Goal: Ask a question

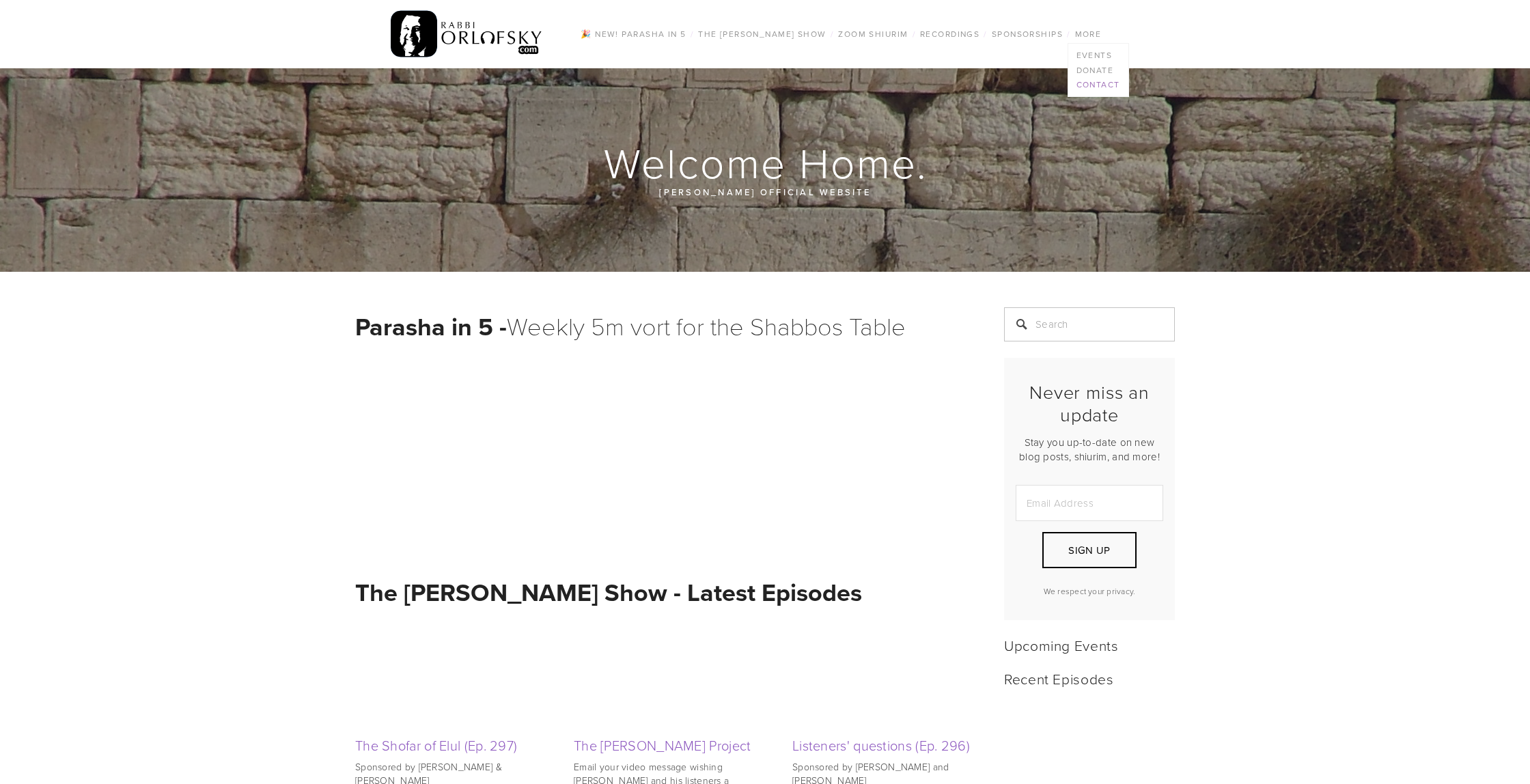
click at [1112, 79] on link "Contact" at bounding box center [1098, 85] width 60 height 15
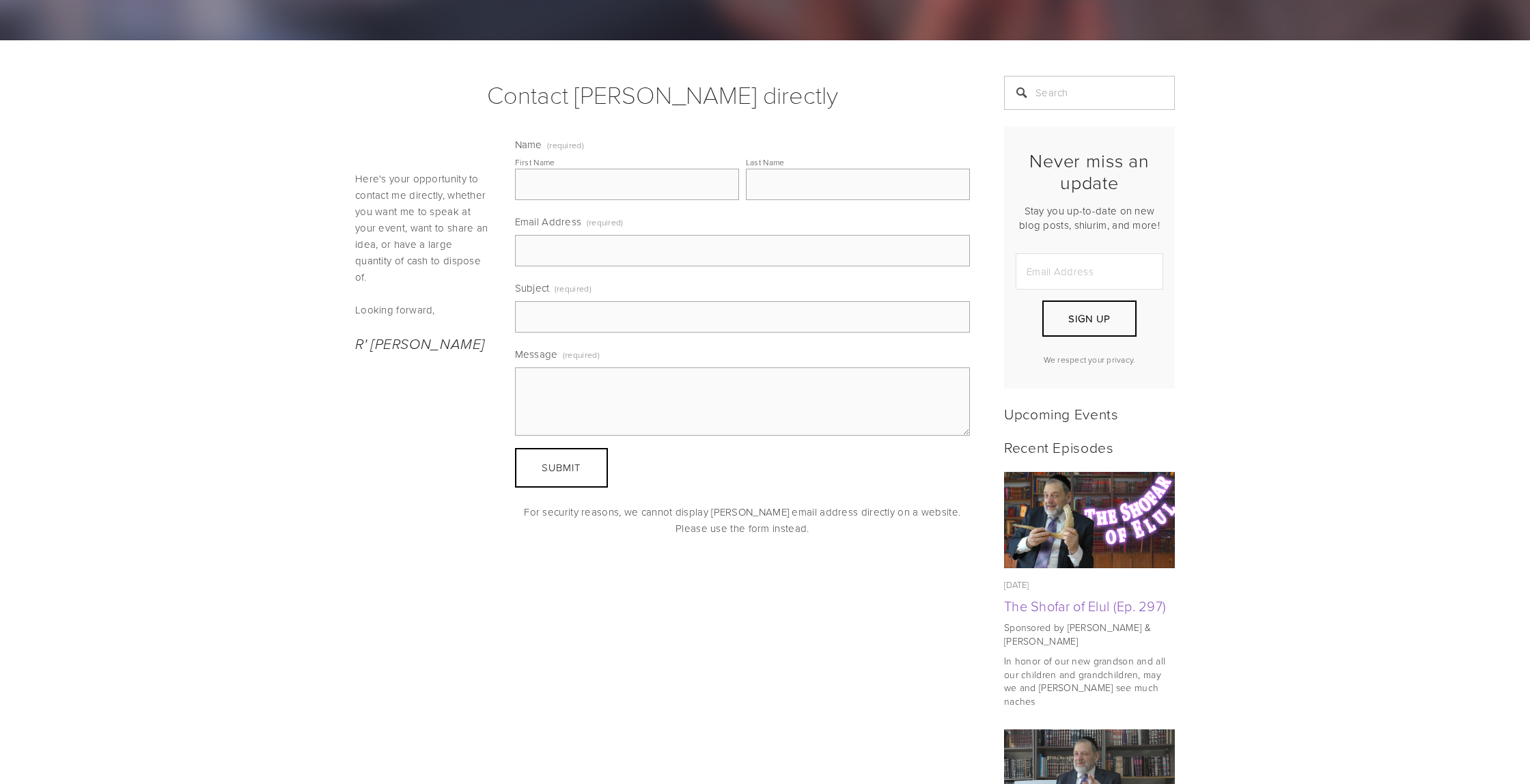
scroll to position [216, 0]
drag, startPoint x: 569, startPoint y: 185, endPoint x: 579, endPoint y: 187, distance: 10.2
click at [569, 185] on input "First Name" at bounding box center [627, 185] width 224 height 31
type input "david"
type input "pinczower"
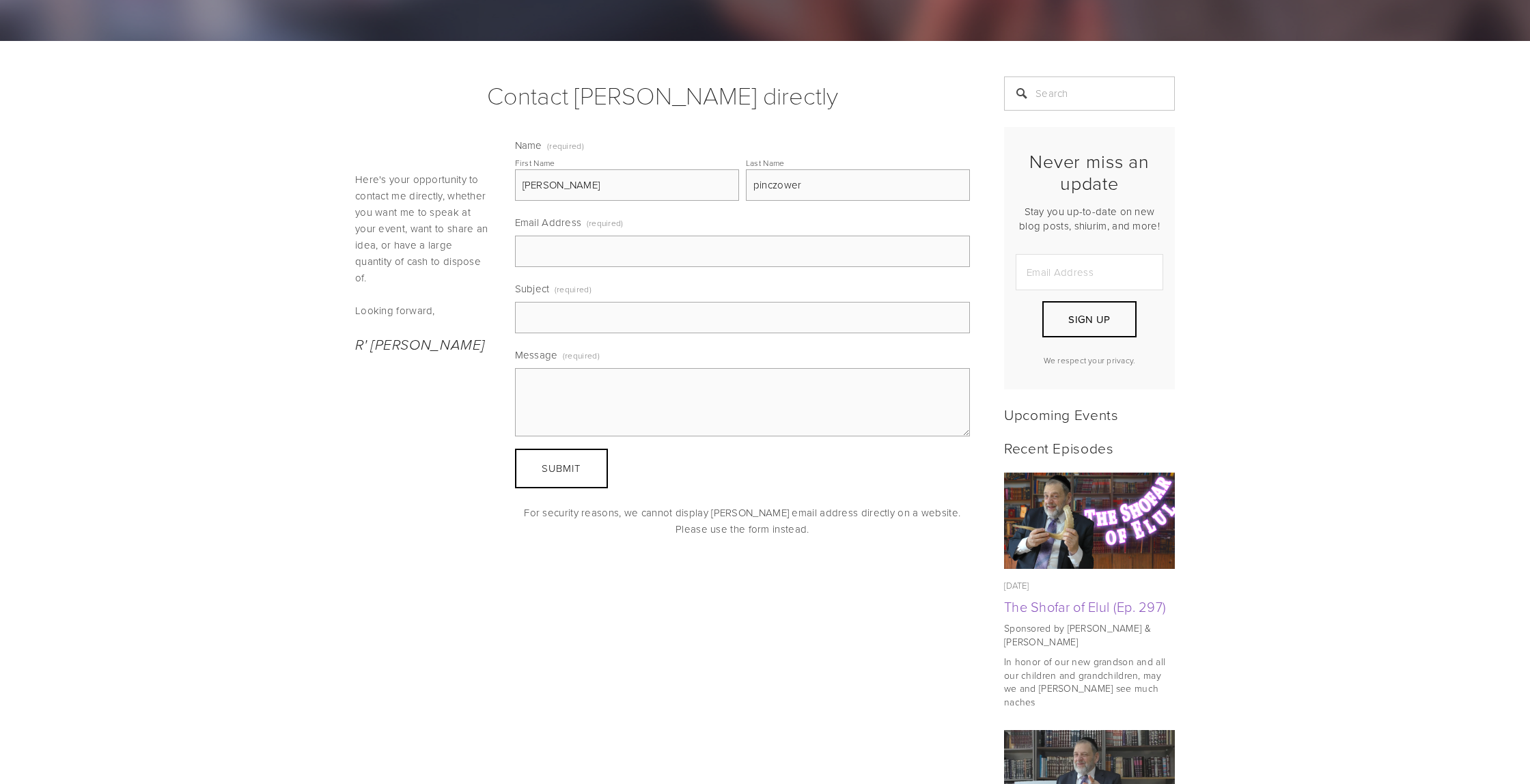
type input "dcpinczower@gmail.com"
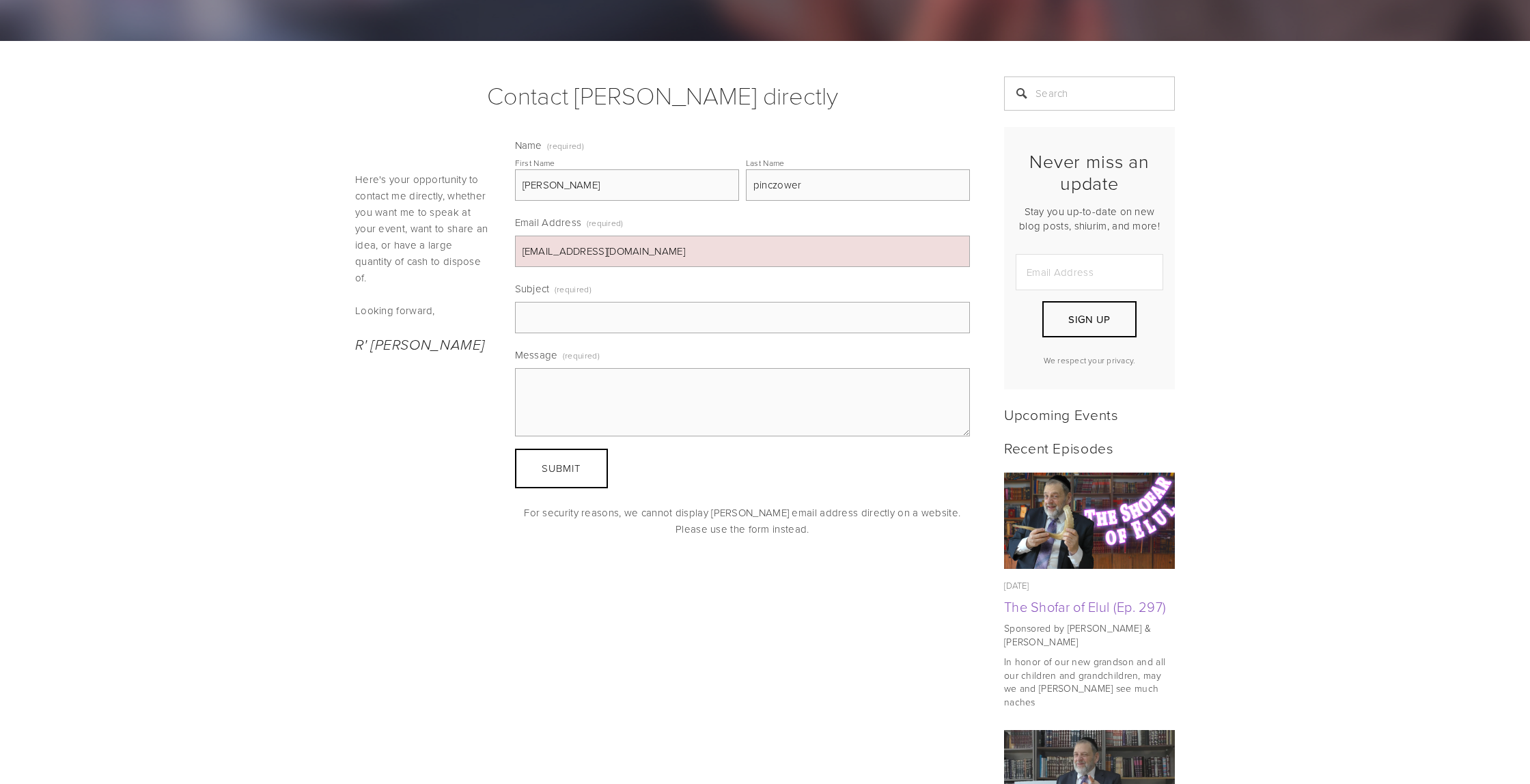
click at [532, 189] on input "david" at bounding box center [627, 185] width 224 height 31
type input "dovid"
click at [598, 312] on input "Subject (required)" at bounding box center [743, 318] width 455 height 31
type input "questions for the rav"
click at [659, 379] on textarea "Message (required)" at bounding box center [743, 402] width 455 height 68
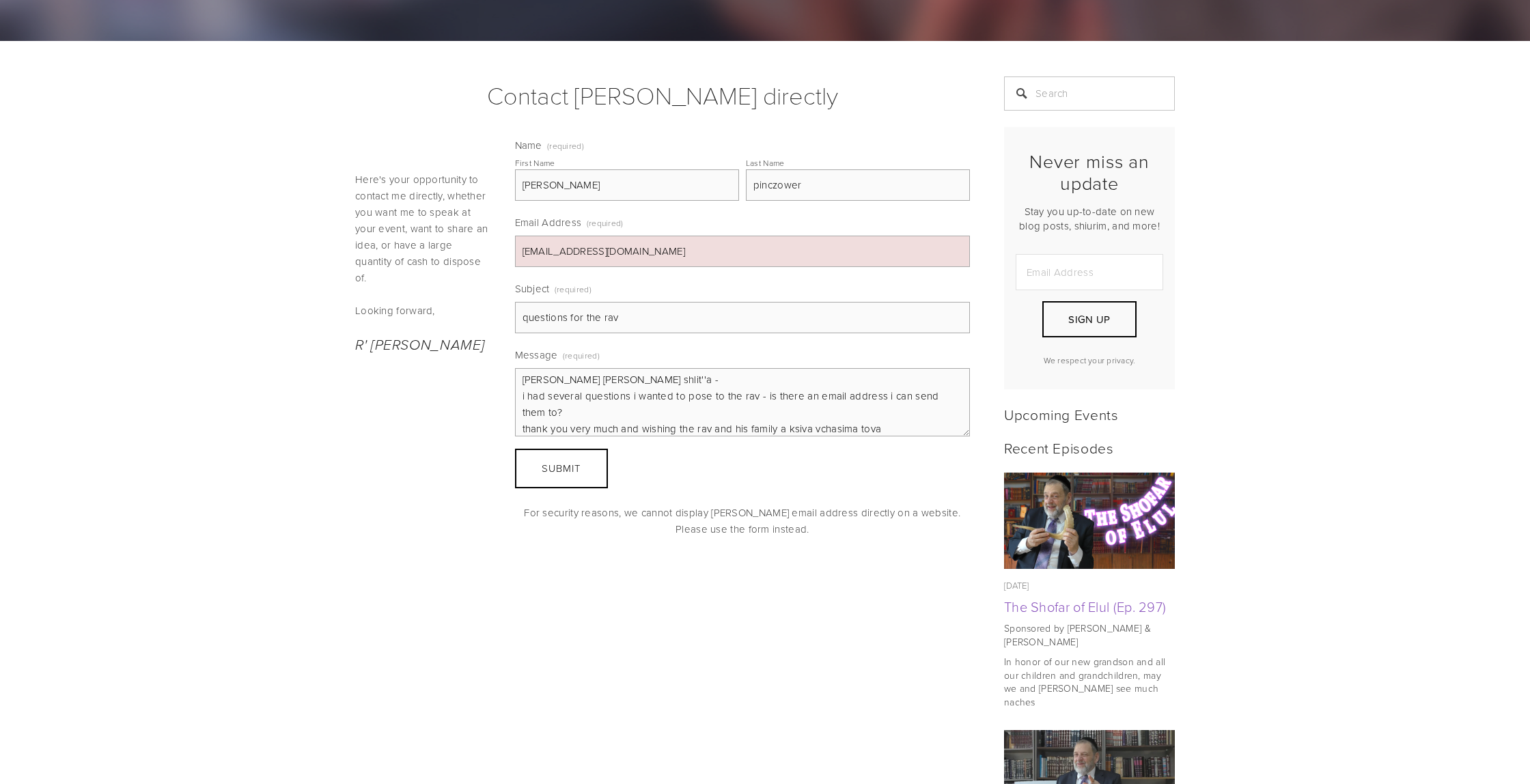
scroll to position [13, 0]
type textarea "shalom harav orlofsky shlit''a - i had several questions i wanted to pose to th…"
click at [594, 463] on button "Submit Submit" at bounding box center [561, 468] width 93 height 39
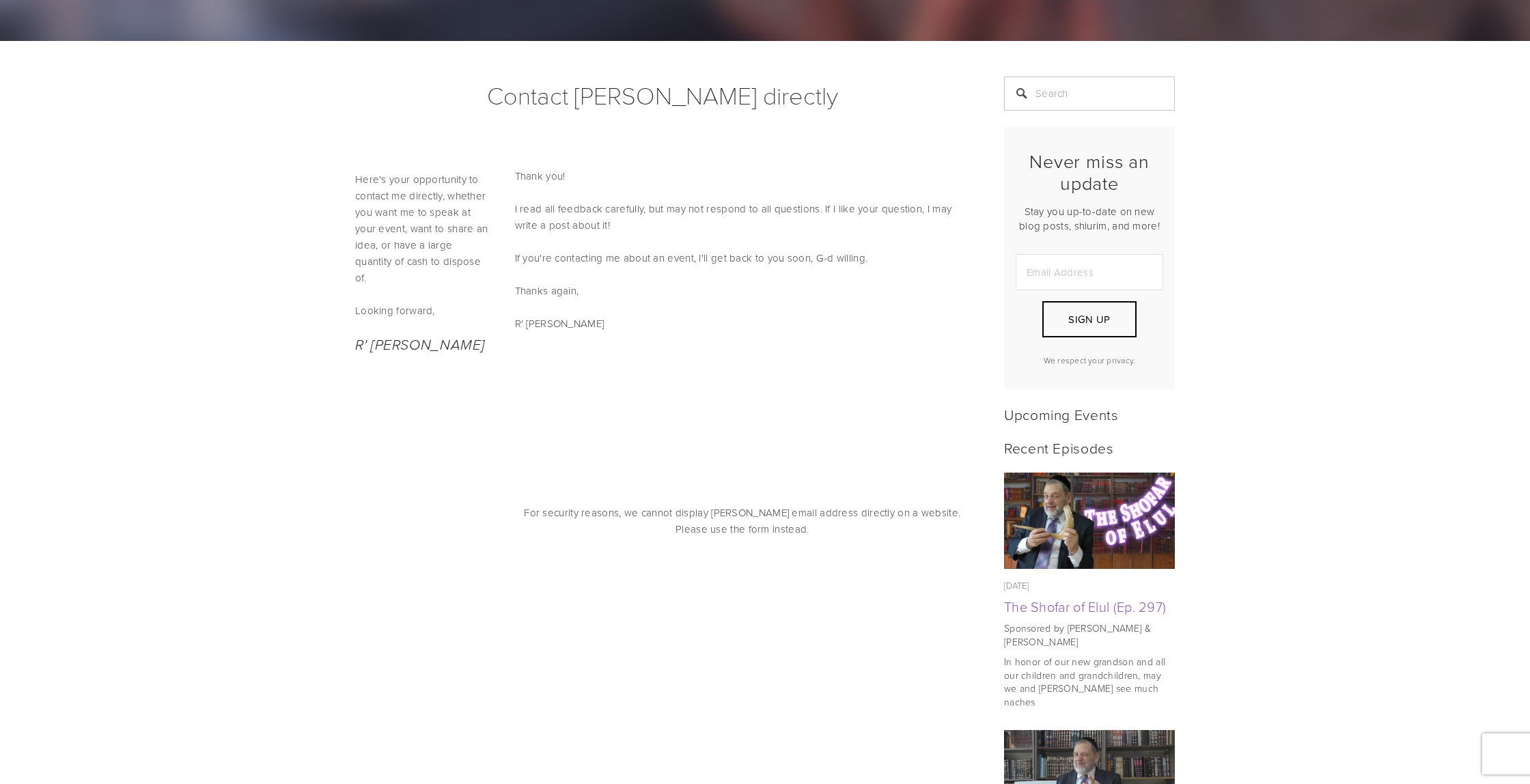
click at [1137, 260] on input "Email Address" at bounding box center [1089, 271] width 147 height 36
type input "dcpinczower@gmail.com"
click at [1063, 321] on button "Sign Up" at bounding box center [1089, 319] width 95 height 36
